Goal: Task Accomplishment & Management: Complete application form

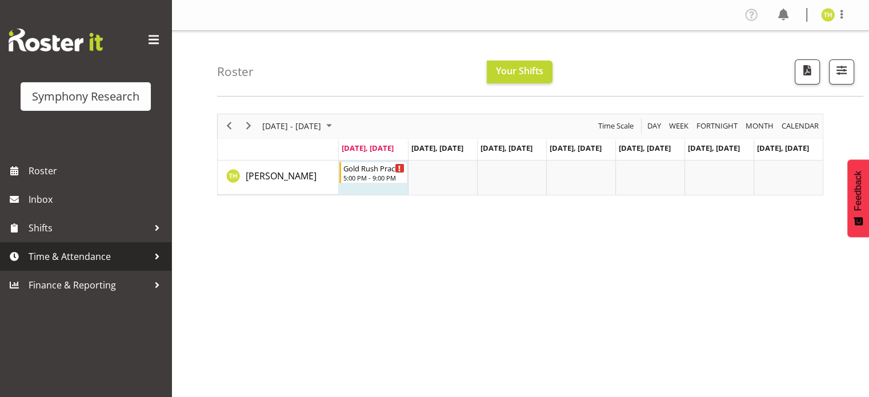
click at [112, 250] on span "Time & Attendance" at bounding box center [89, 256] width 120 height 17
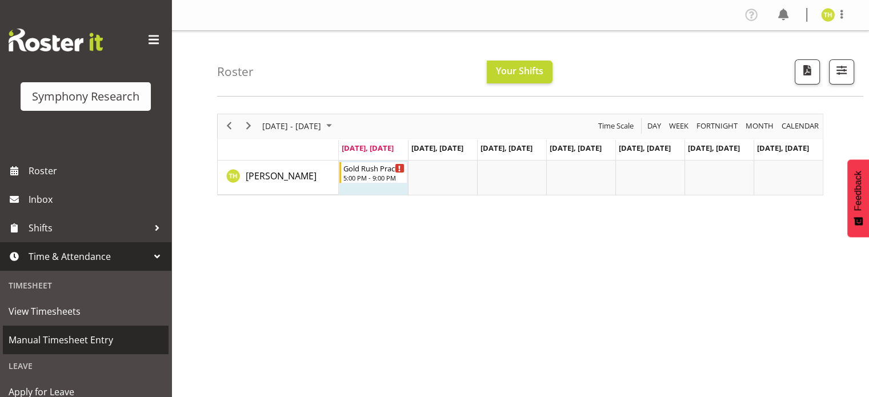
click at [57, 337] on span "Manual Timesheet Entry" at bounding box center [86, 339] width 154 height 17
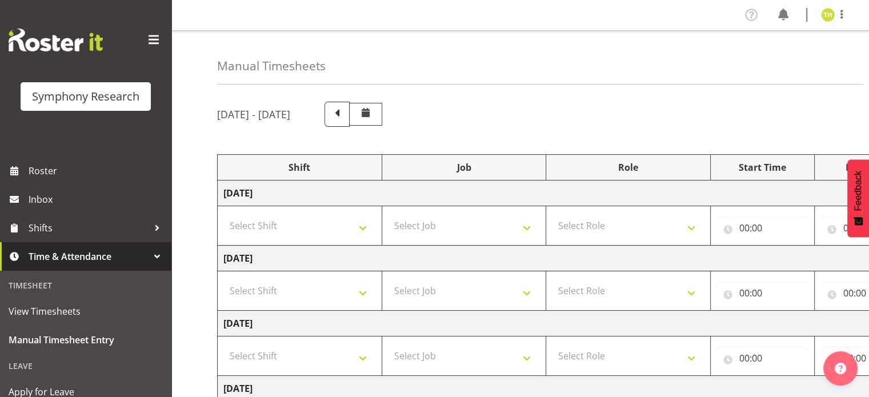
scroll to position [57, 0]
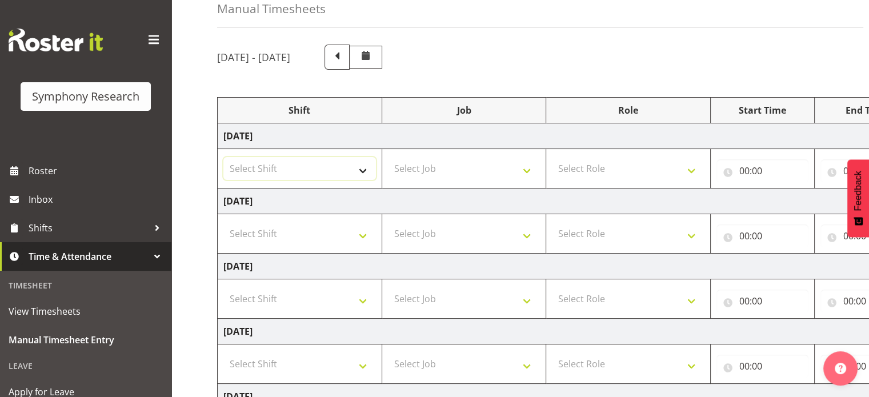
click at [359, 166] on select "Select Shift !!Weekend Residential (Roster IT Shift Label) *Business 9/10am ~ 4…" at bounding box center [299, 168] width 152 height 23
select select "48116"
click at [223, 157] on select "Select Shift !!Weekend Residential (Roster IT Shift Label) *Business 9/10am ~ 4…" at bounding box center [299, 168] width 152 height 23
click at [423, 168] on select "Select Job 550060 IF Admin 553492 World Poll Aus Wave 2 Main 2025 553493 World …" at bounding box center [464, 168] width 152 height 23
select select "7759"
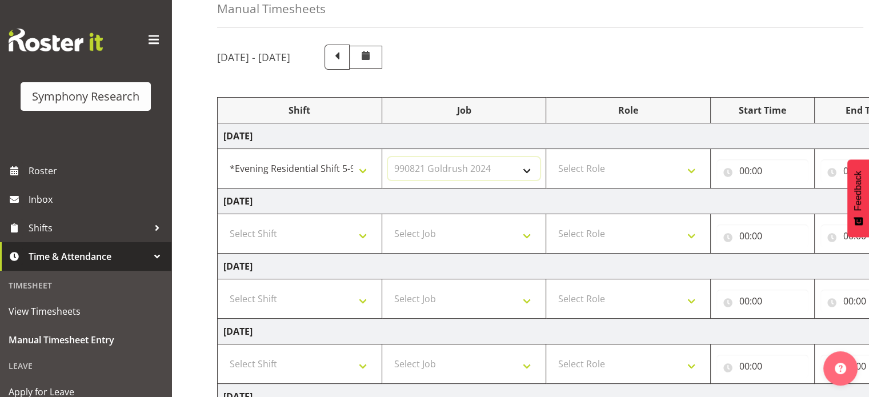
click at [388, 157] on select "Select Job 550060 IF Admin 553492 World Poll Aus Wave 2 Main 2025 553493 World …" at bounding box center [464, 168] width 152 height 23
click at [628, 172] on select "Select Role Briefing Interviewing" at bounding box center [628, 168] width 152 height 23
select select "47"
click at [552, 157] on select "Select Role Briefing Interviewing" at bounding box center [628, 168] width 152 height 23
drag, startPoint x: 713, startPoint y: 55, endPoint x: 618, endPoint y: 62, distance: 95.0
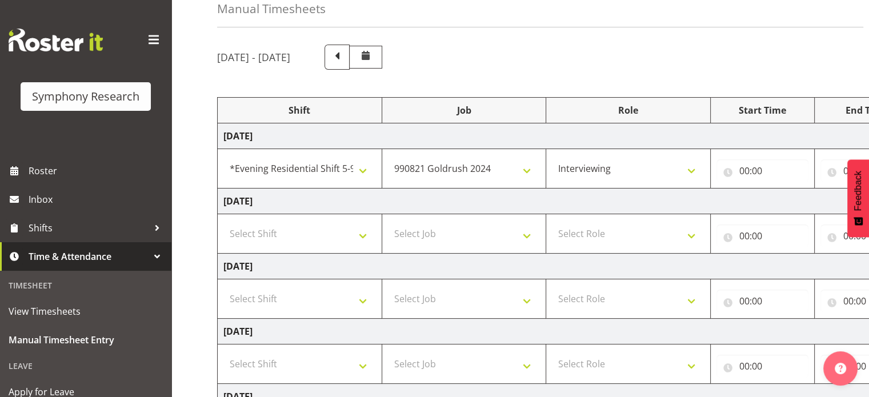
click at [618, 62] on div "[DATE] - [DATE]" at bounding box center [520, 57] width 606 height 25
click at [764, 175] on input "00:00" at bounding box center [762, 170] width 92 height 23
click at [793, 202] on select "00 01 02 03 04 05 06 07 08 09 10 11 12 13 14 15 16 17 18 19 20 21 22 23" at bounding box center [794, 200] width 26 height 23
select select "17"
click at [781, 189] on select "00 01 02 03 04 05 06 07 08 09 10 11 12 13 14 15 16 17 18 19 20 21 22 23" at bounding box center [794, 200] width 26 height 23
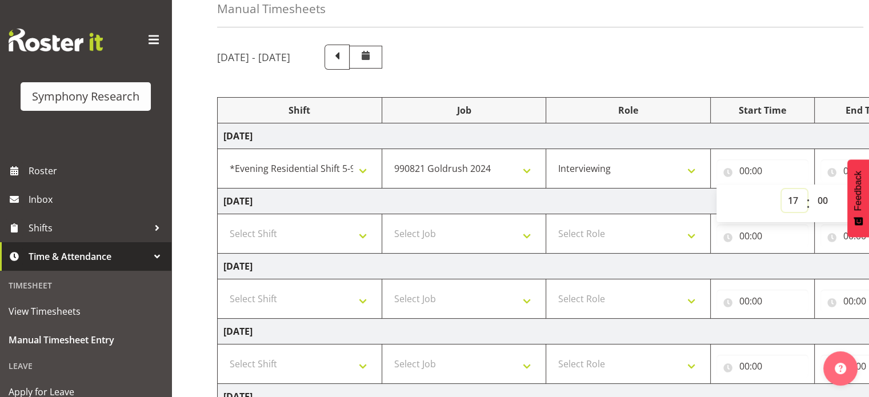
type input "17:00"
click at [674, 210] on td "[DATE]" at bounding box center [617, 201] width 799 height 26
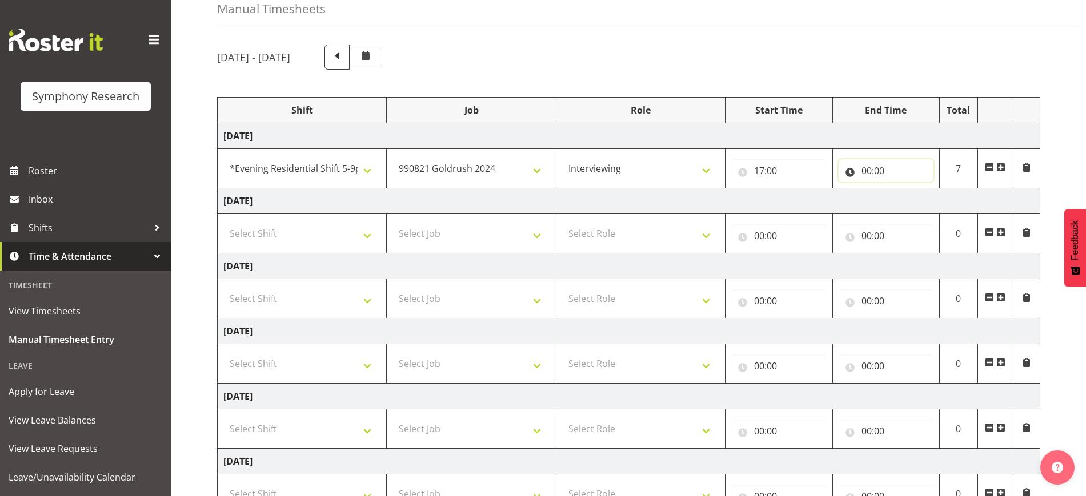
click at [868, 171] on input "00:00" at bounding box center [885, 170] width 95 height 23
click at [868, 202] on select "00 01 02 03 04 05 06 07 08 09 10 11 12 13 14 15 16 17 18 19 20 21 22 23" at bounding box center [916, 200] width 26 height 23
select select "21"
click at [868, 189] on select "00 01 02 03 04 05 06 07 08 09 10 11 12 13 14 15 16 17 18 19 20 21 22 23" at bounding box center [916, 200] width 26 height 23
type input "21:00"
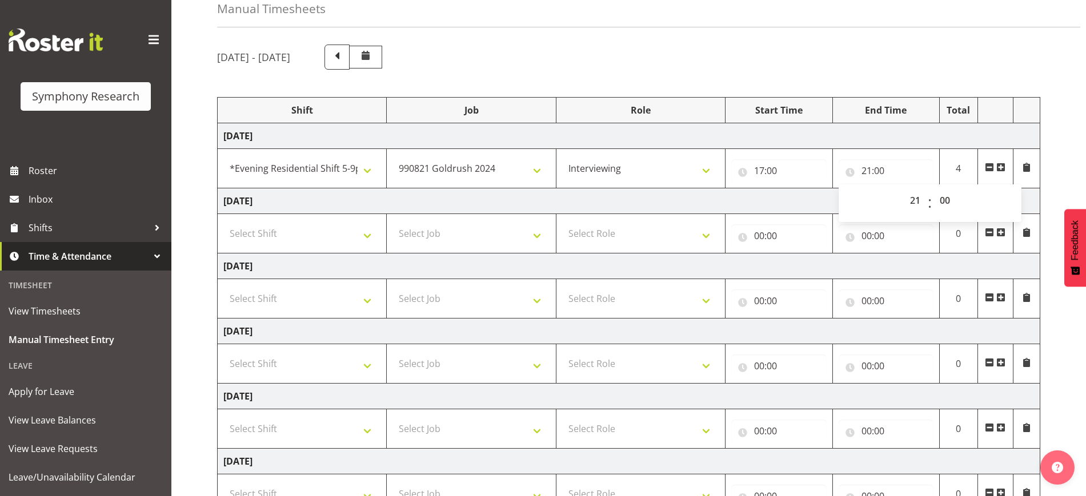
click at [868, 259] on td "[DATE]" at bounding box center [629, 267] width 822 height 26
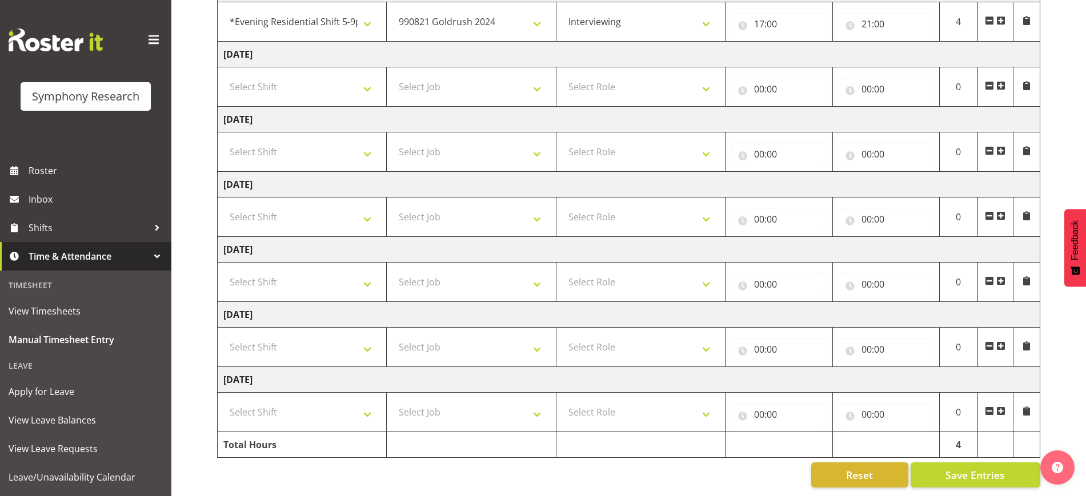
scroll to position [0, 0]
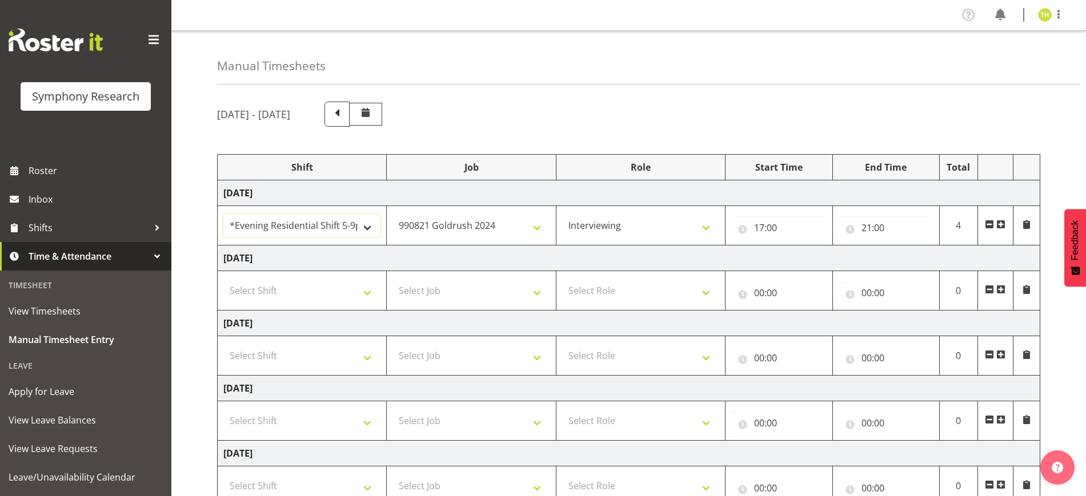
click at [349, 225] on select "!!Weekend Residential (Roster IT Shift Label) *Business 9/10am ~ 4:30pm *Busine…" at bounding box center [301, 225] width 157 height 23
select select "80467"
click at [223, 214] on select "!!Weekend Residential (Roster IT Shift Label) *Business 9/10am ~ 4:30pm *Busine…" at bounding box center [301, 225] width 157 height 23
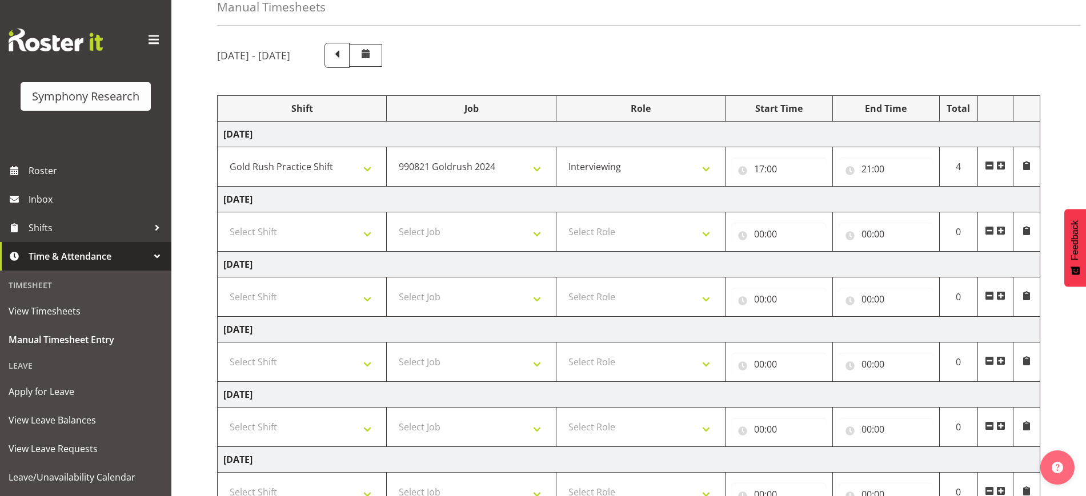
scroll to position [214, 0]
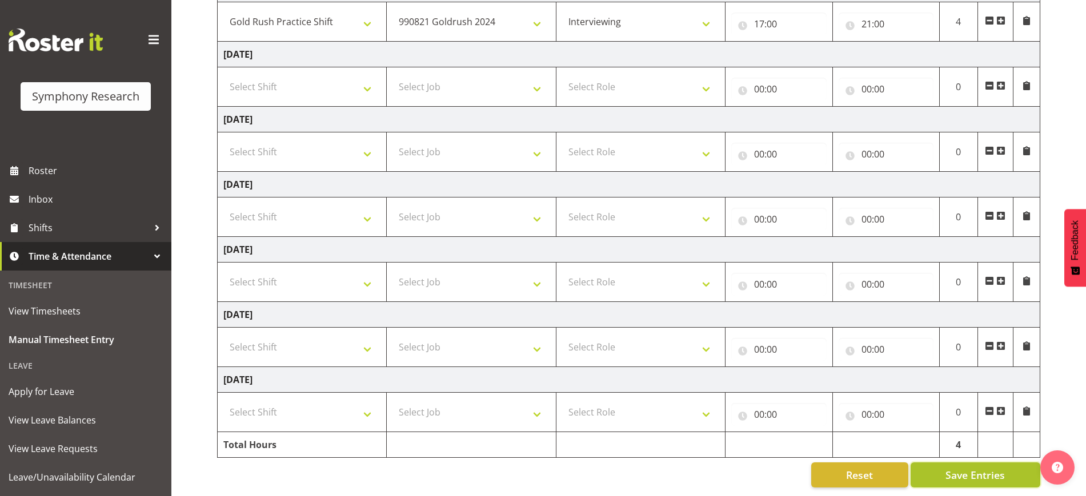
click at [868, 396] on span "Save Entries" at bounding box center [974, 475] width 59 height 15
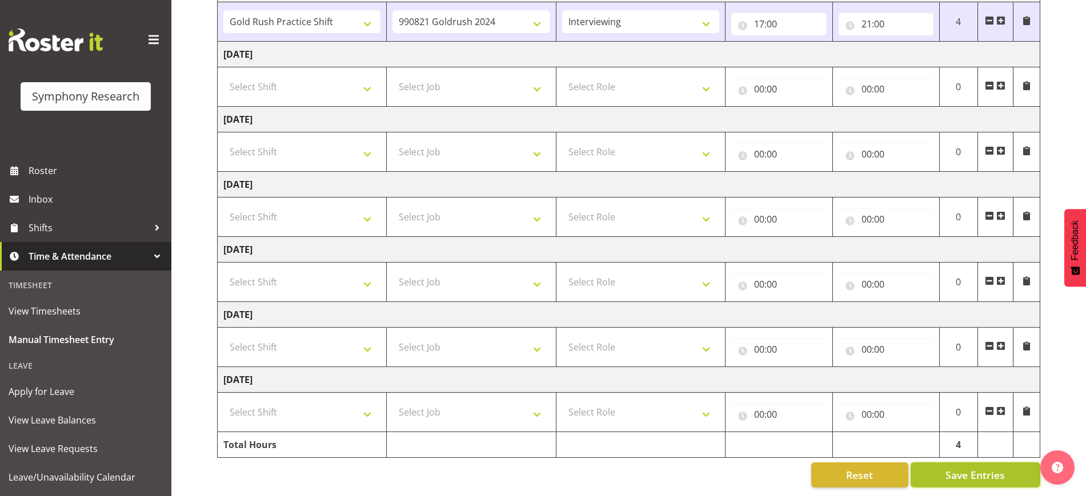
click at [868, 396] on span "Save Entries" at bounding box center [974, 475] width 59 height 15
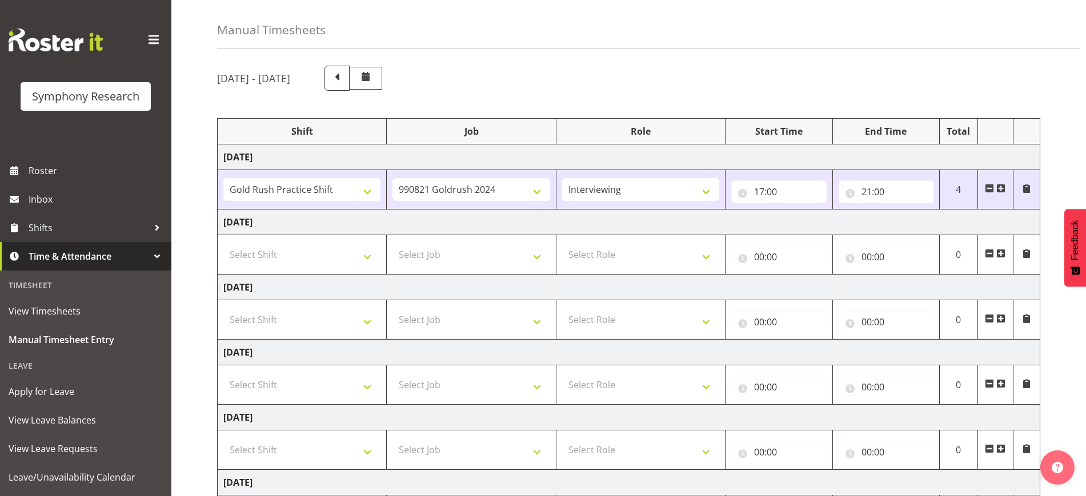
scroll to position [0, 0]
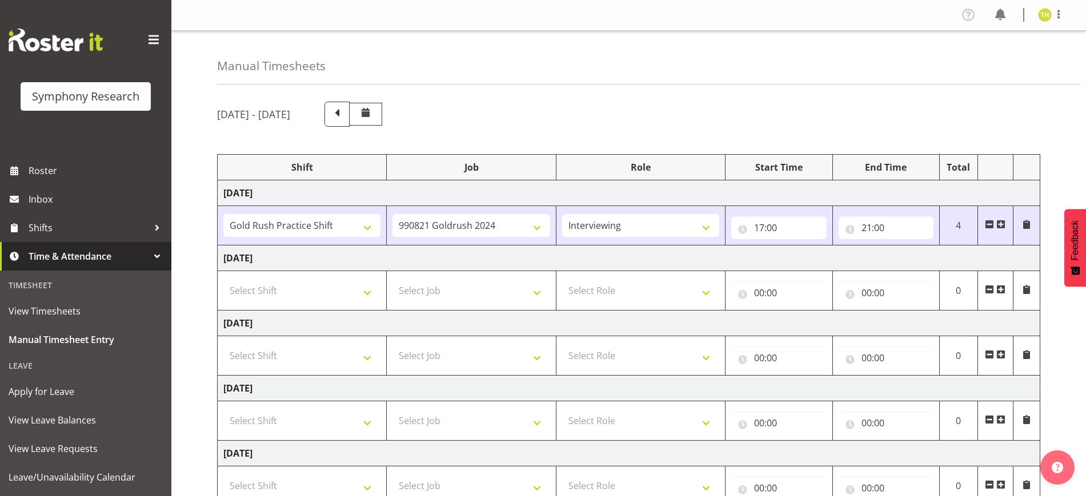
click at [148, 256] on div at bounding box center [156, 256] width 17 height 17
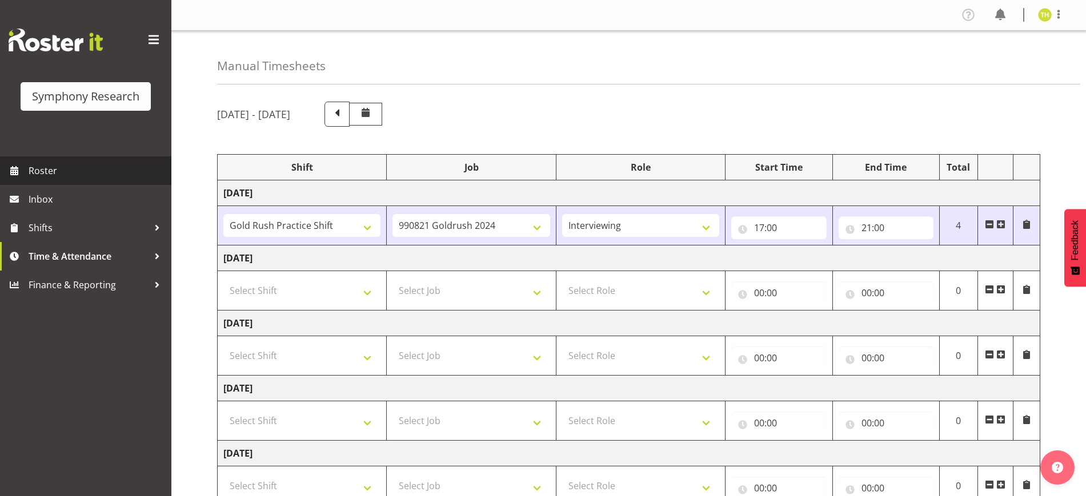
click at [59, 175] on span "Roster" at bounding box center [97, 170] width 137 height 17
